Goal: Book appointment/travel/reservation

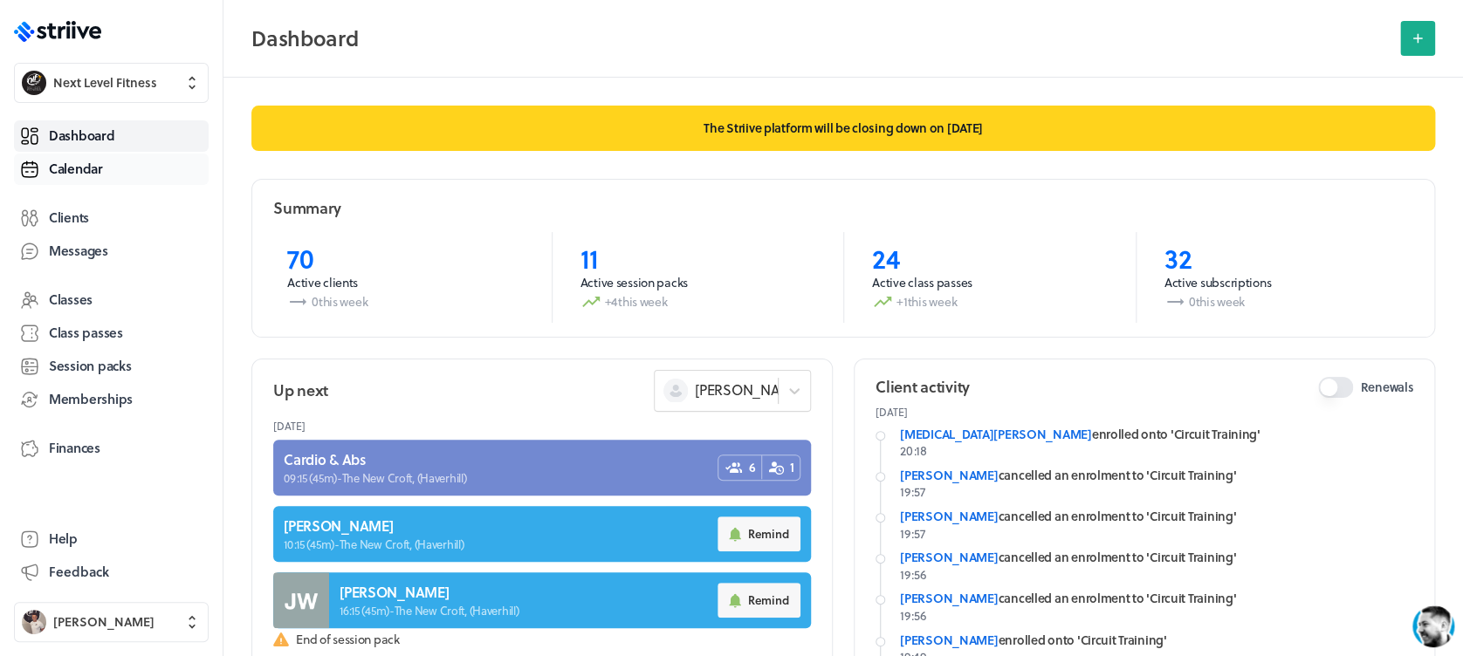
click at [79, 177] on span "Calendar" at bounding box center [76, 169] width 54 height 18
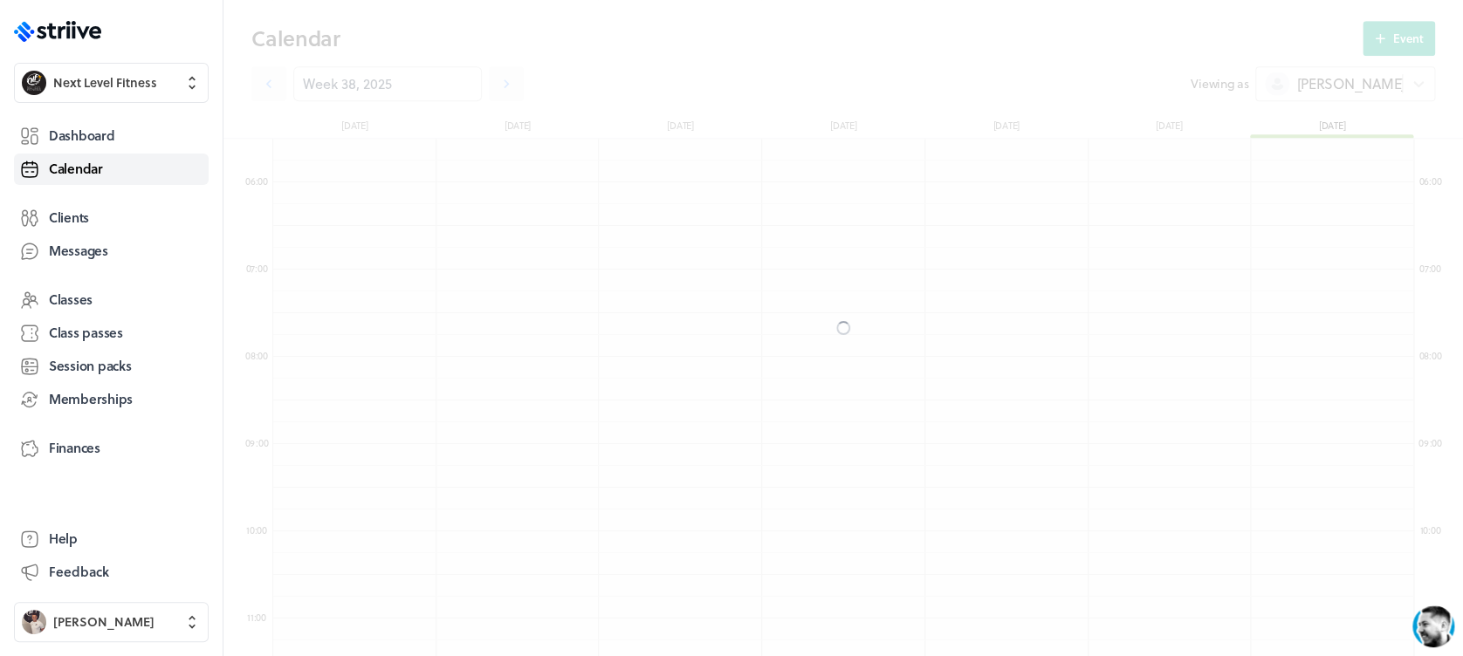
scroll to position [2094, 1140]
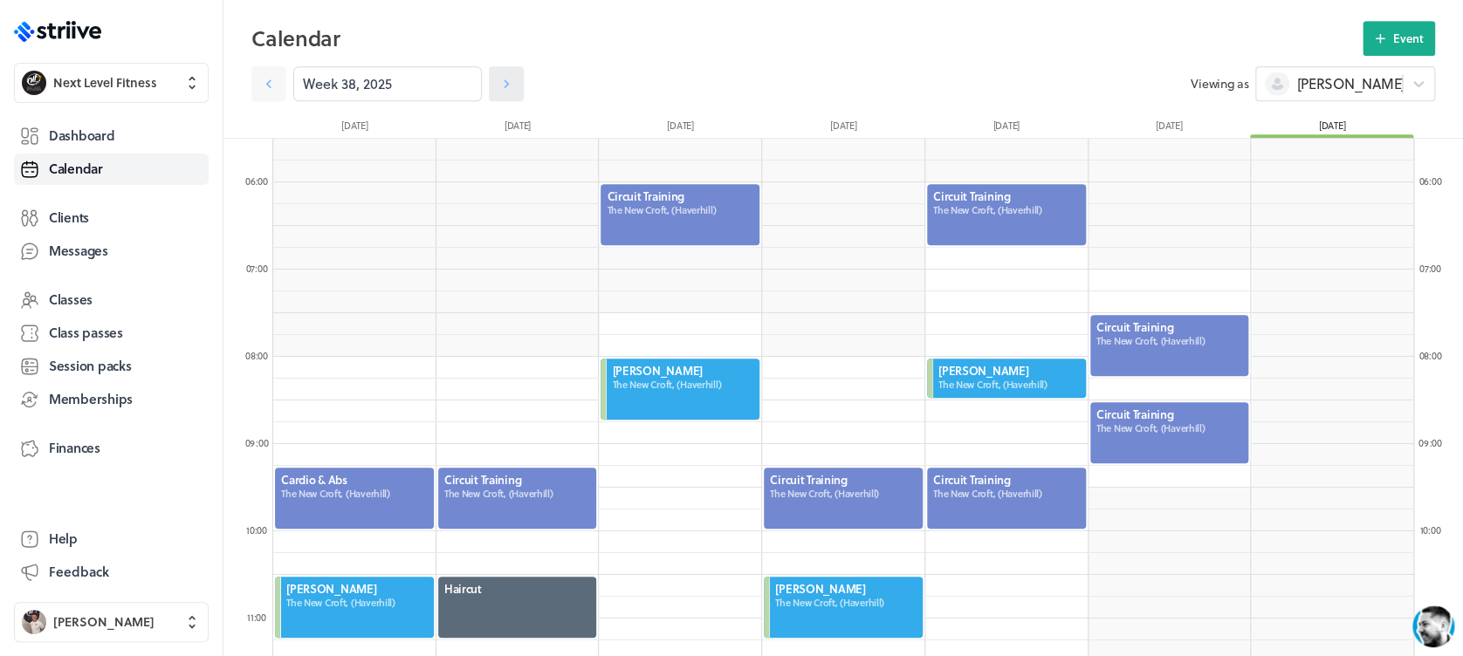
click at [497, 77] on icon at bounding box center [505, 83] width 17 height 17
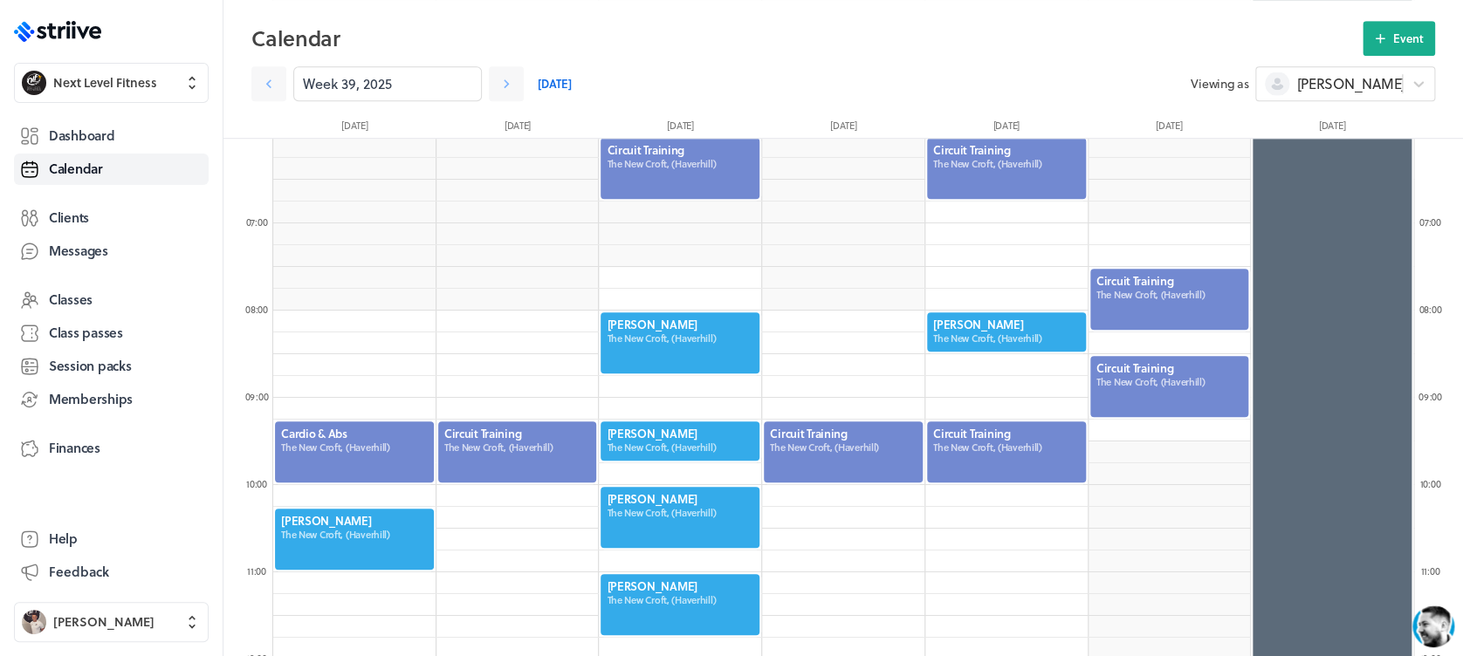
scroll to position [572, 0]
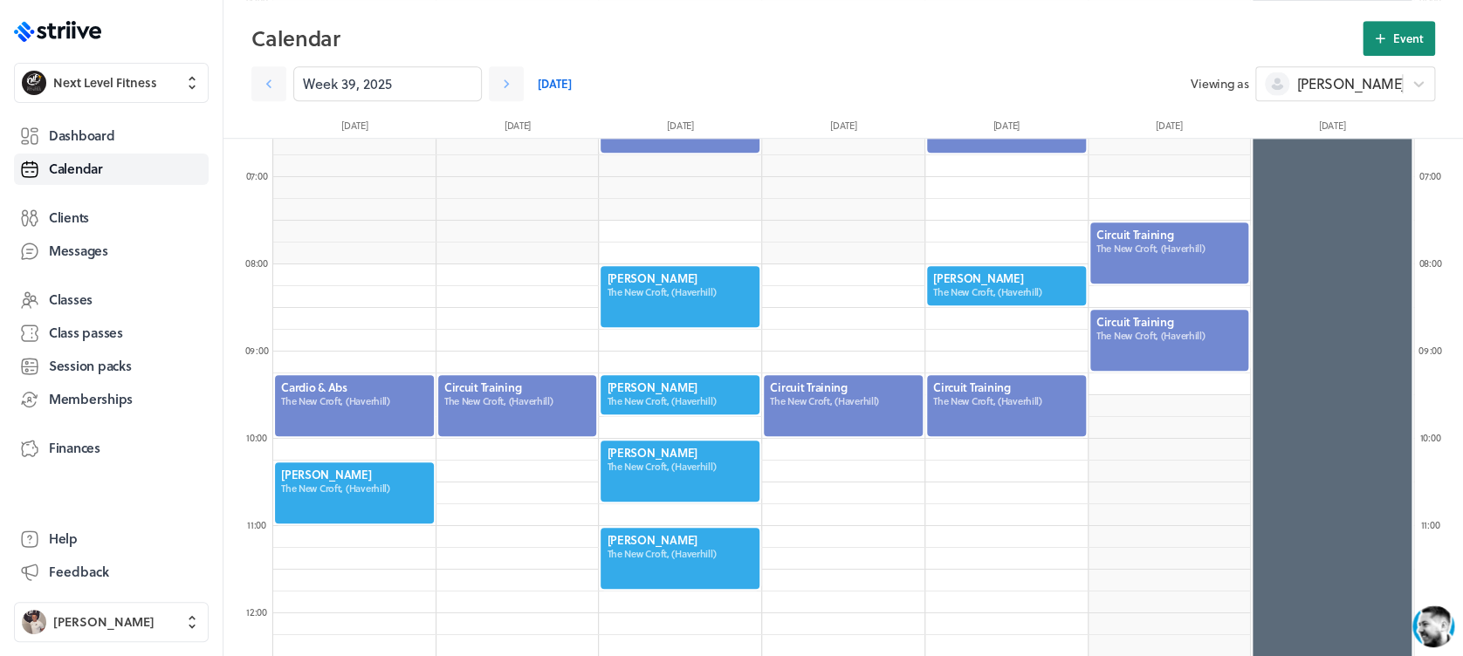
click at [1382, 42] on icon at bounding box center [1380, 39] width 16 height 16
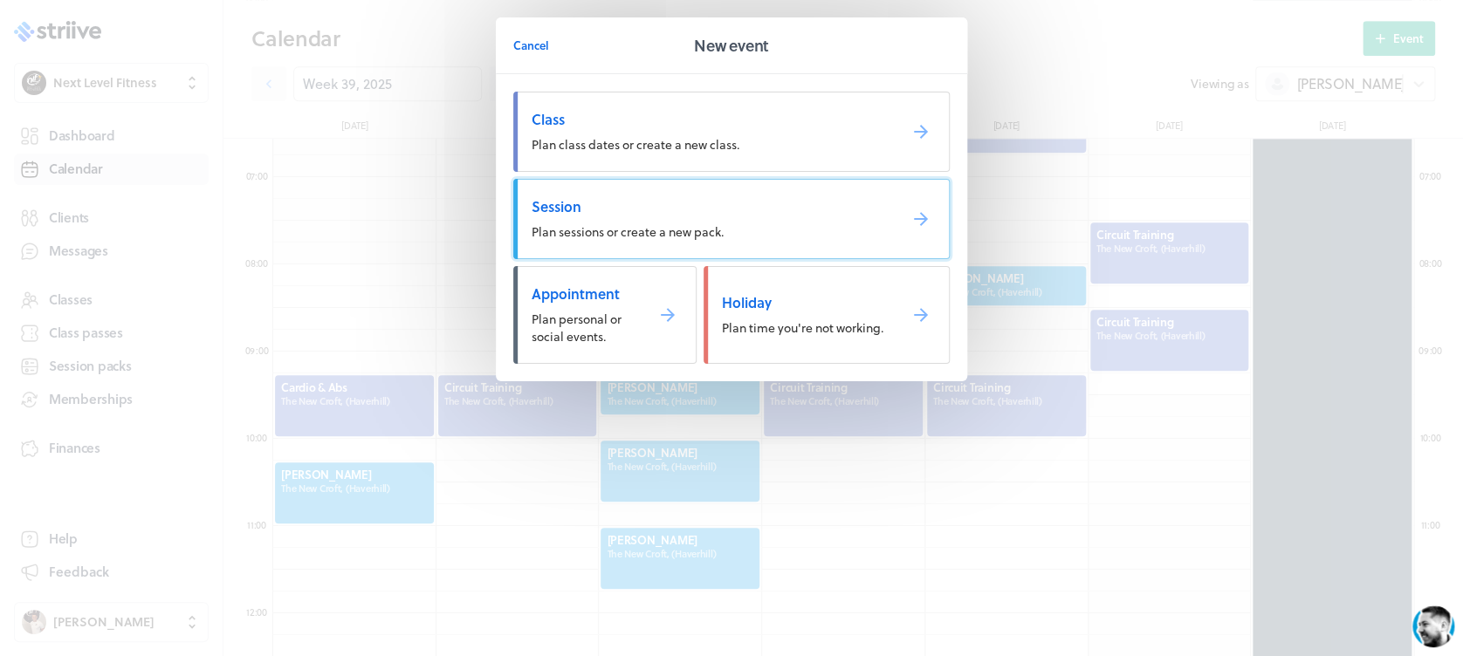
click at [636, 223] on span "Plan sessions or create a new pack." at bounding box center [627, 232] width 192 height 18
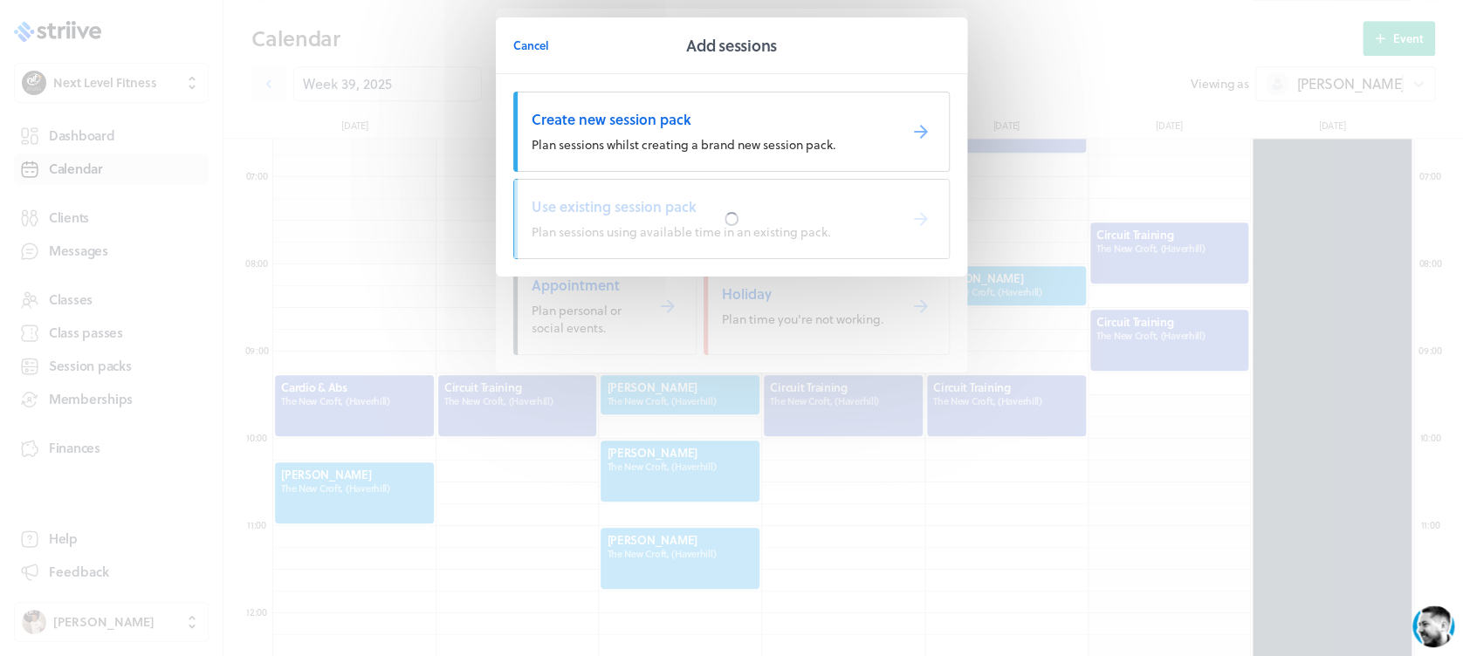
click at [636, 222] on div at bounding box center [731, 219] width 435 height 79
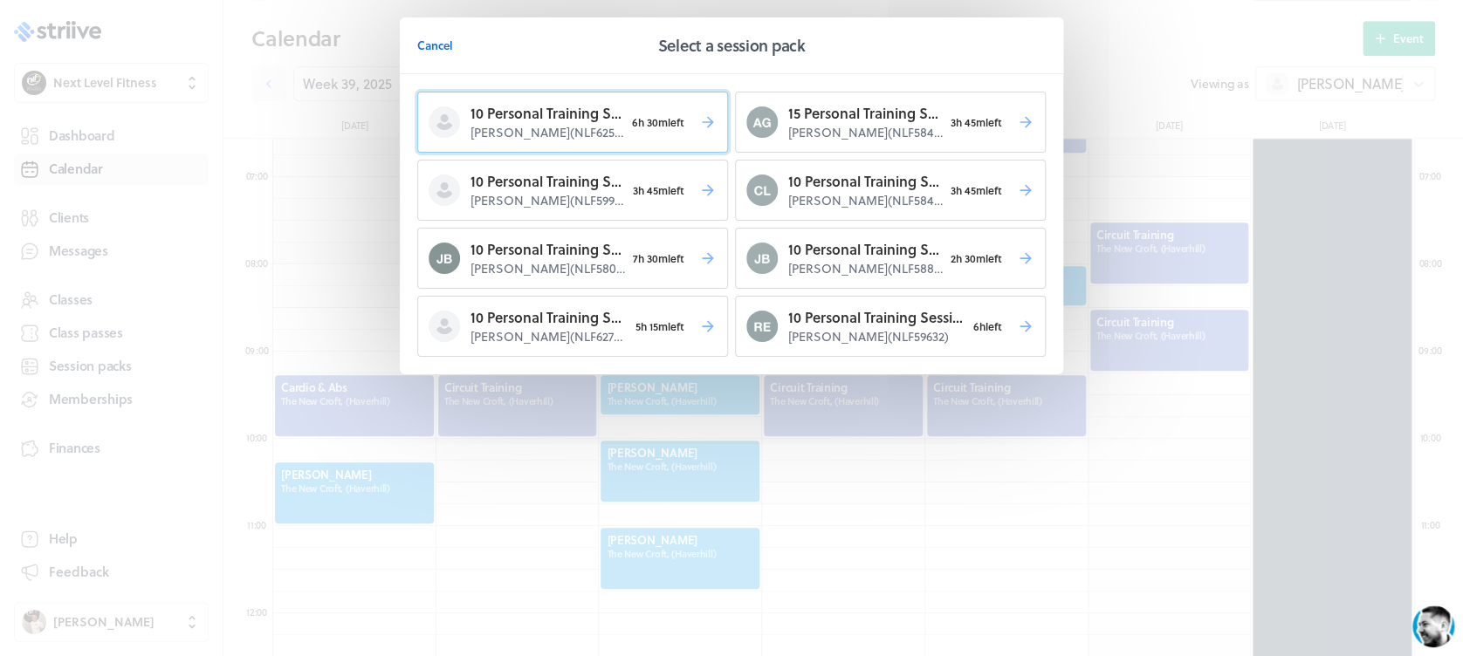
click at [565, 135] on p "[PERSON_NAME] ( NLF62563 )" at bounding box center [547, 132] width 154 height 17
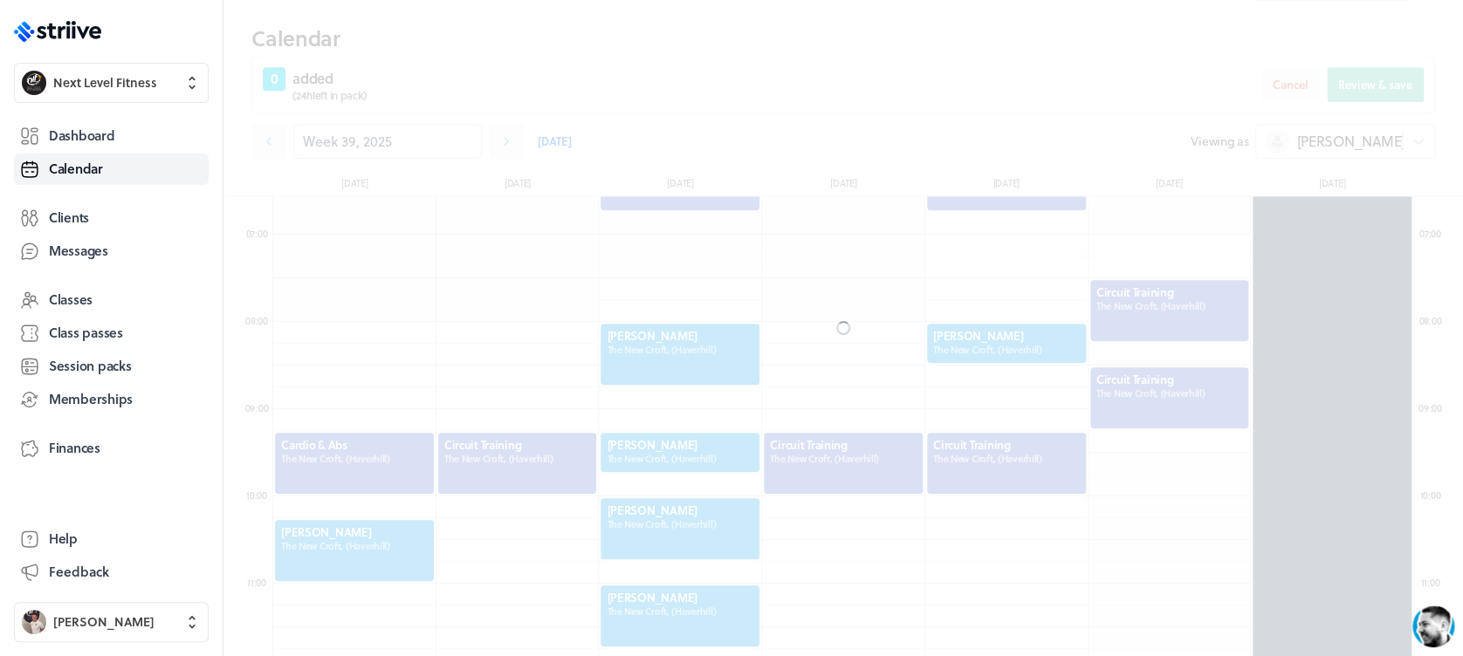
scroll to position [630, 0]
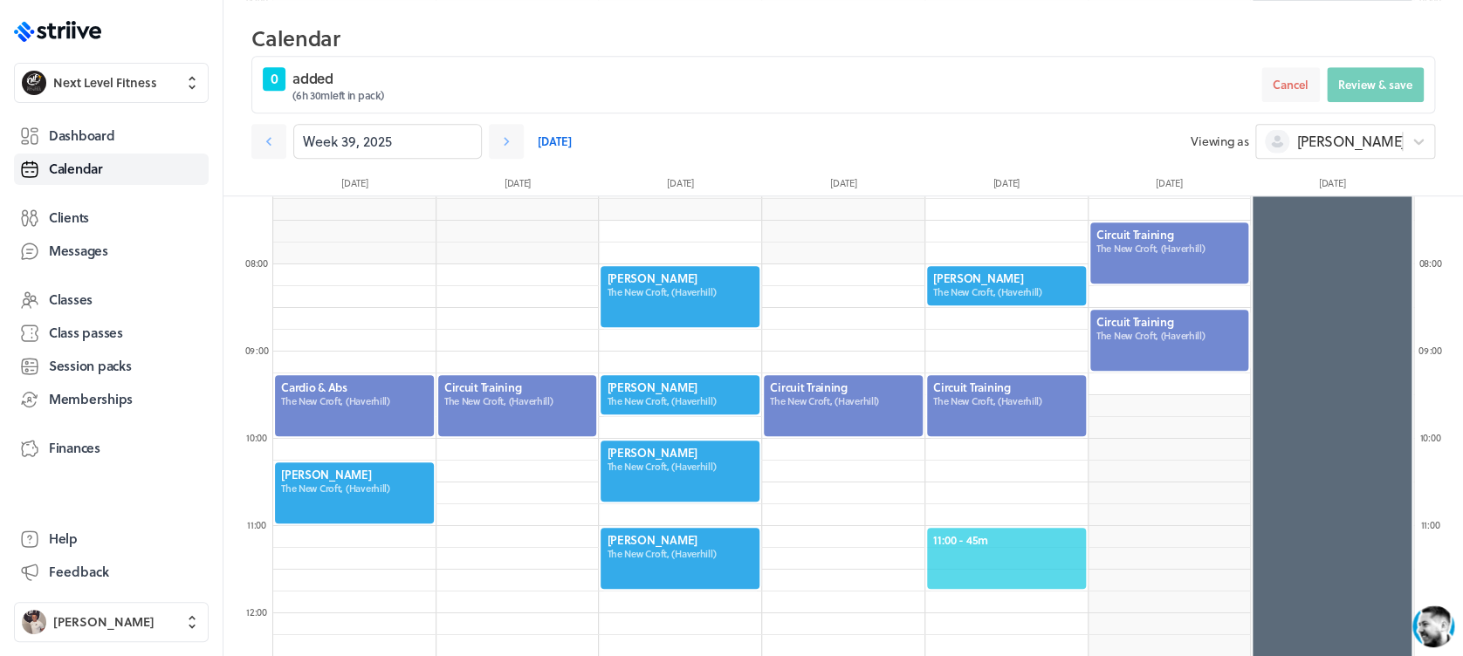
click at [1008, 532] on span "11:00 - 45m" at bounding box center [1006, 540] width 147 height 16
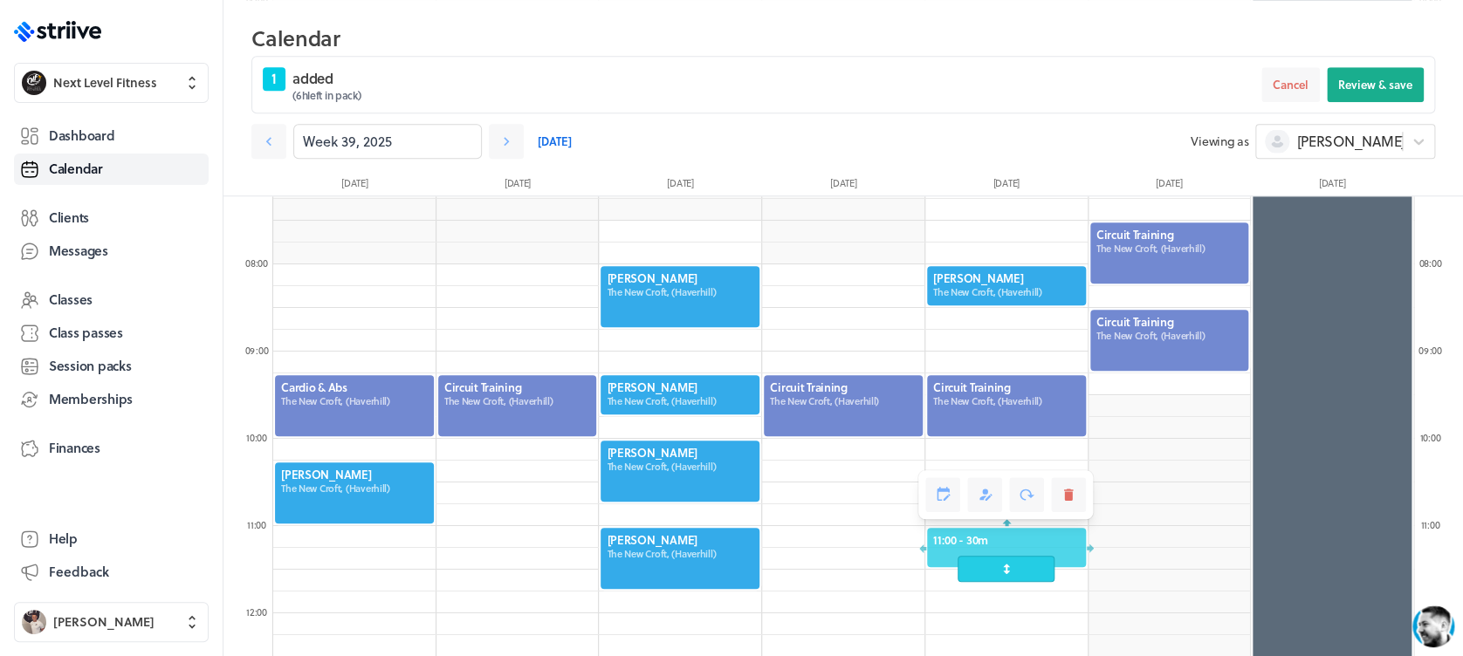
drag, startPoint x: 1009, startPoint y: 584, endPoint x: 1009, endPoint y: 572, distance: 11.3
click at [1009, 572] on span at bounding box center [1005, 569] width 97 height 26
click at [1367, 88] on span "Review & save" at bounding box center [1375, 85] width 74 height 16
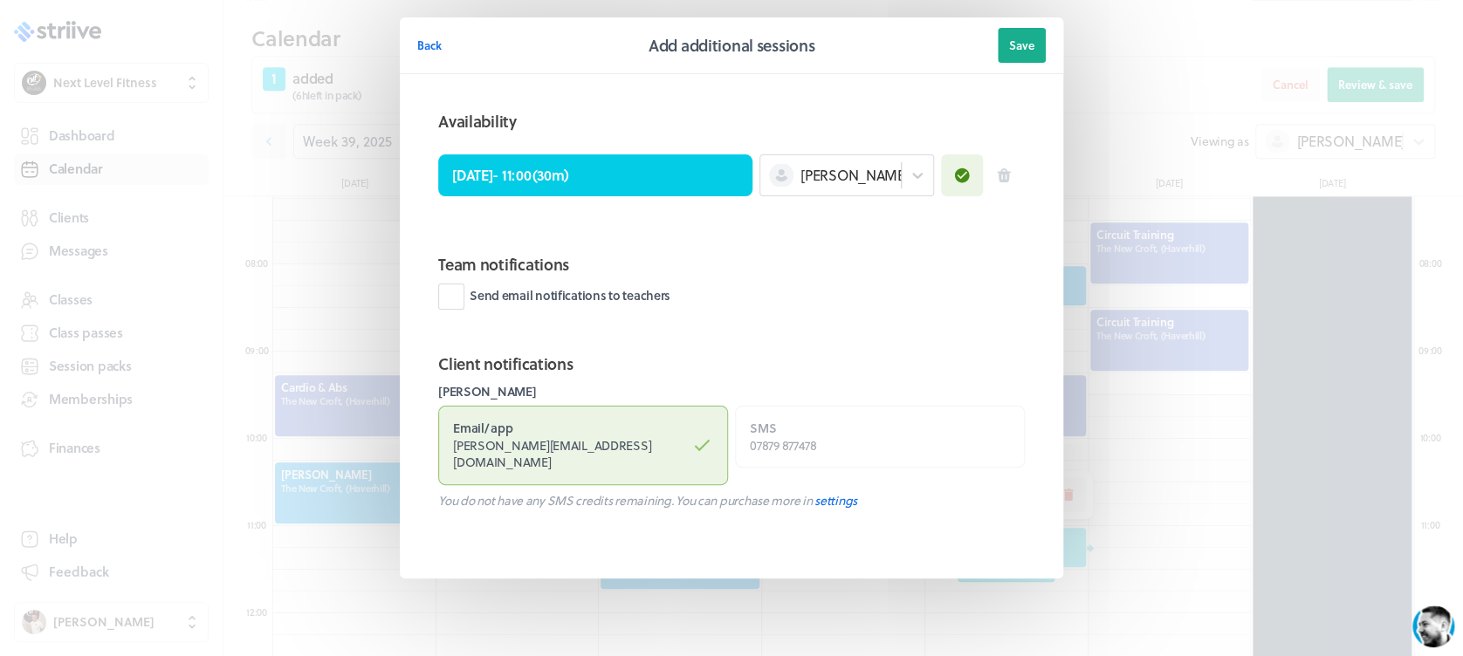
click at [1033, 25] on header "Back Add additional sessions Save" at bounding box center [731, 45] width 663 height 57
click at [1033, 31] on button "Save" at bounding box center [1021, 45] width 48 height 35
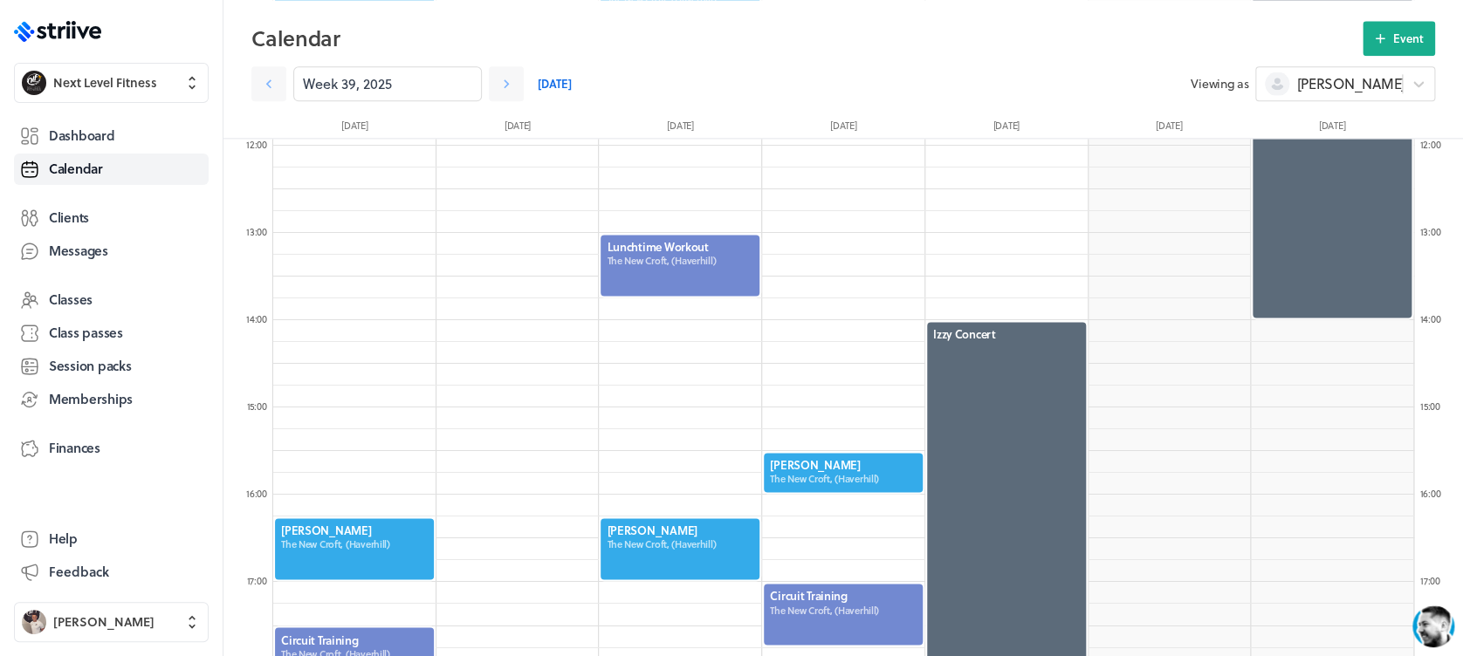
scroll to position [1085, 0]
